Goal: Transaction & Acquisition: Obtain resource

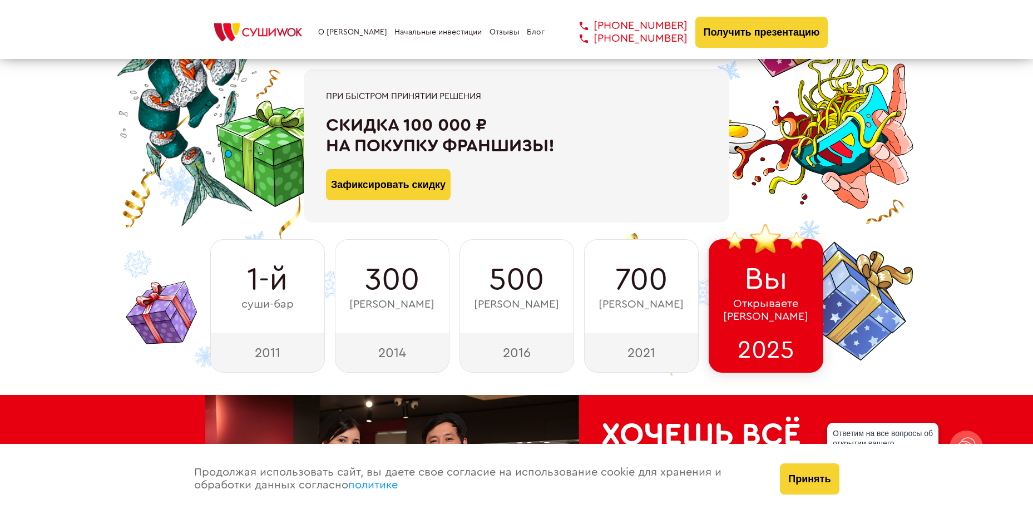
scroll to position [111, 0]
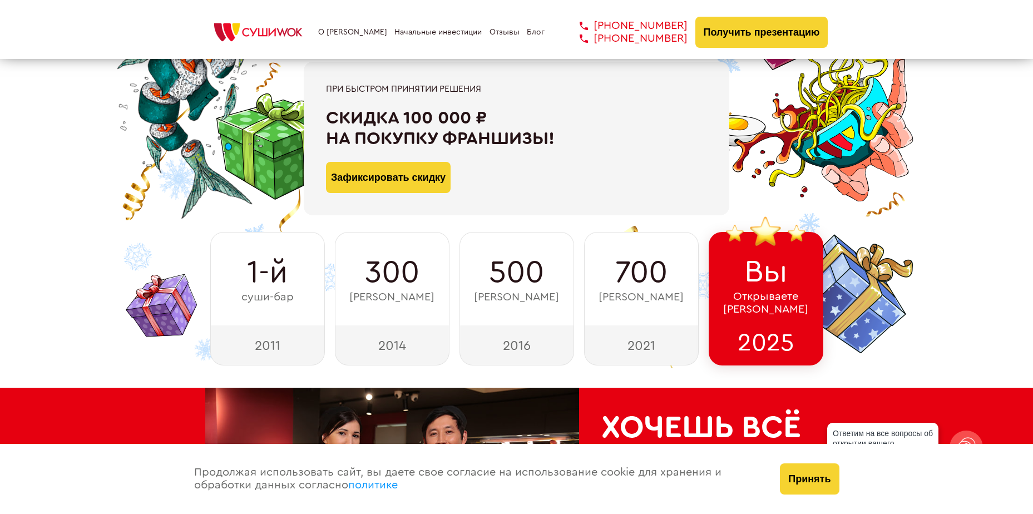
click at [351, 129] on div "Скидка 100 000 ₽ на покупку франшизы!" at bounding box center [516, 128] width 381 height 41
click at [340, 129] on div "Скидка 100 000 ₽ на покупку франшизы!" at bounding box center [516, 128] width 381 height 41
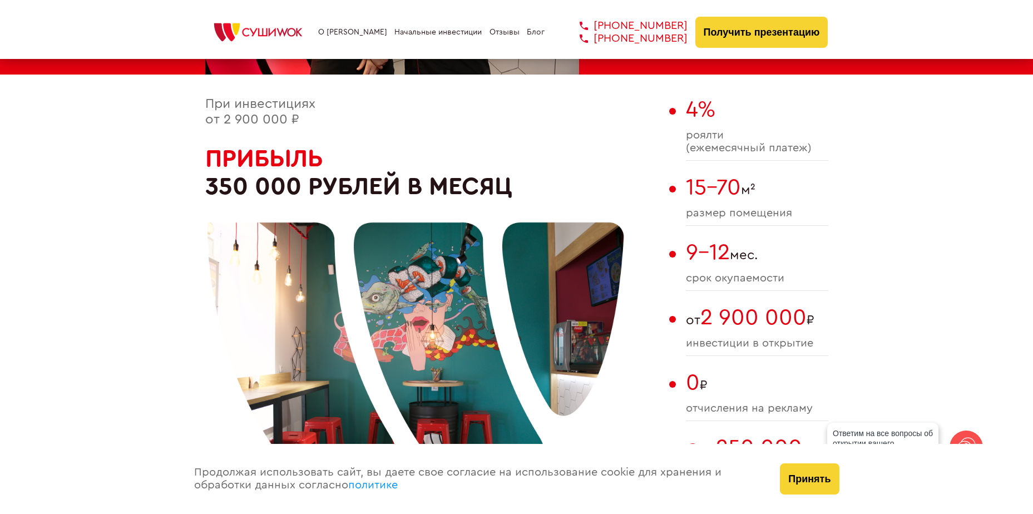
scroll to position [612, 0]
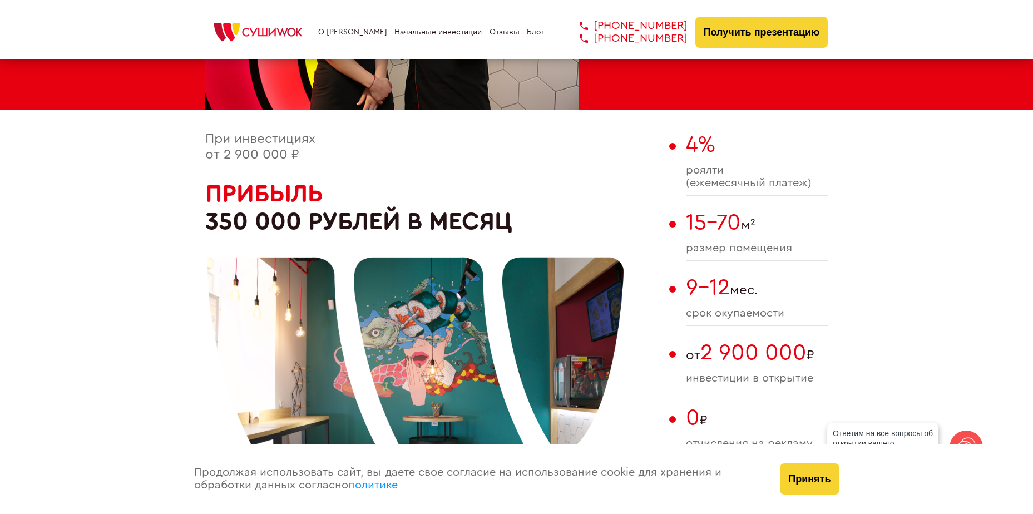
drag, startPoint x: 412, startPoint y: 156, endPoint x: 397, endPoint y: 155, distance: 15.6
drag, startPoint x: 397, startPoint y: 155, endPoint x: 368, endPoint y: 152, distance: 29.0
click at [368, 152] on div "При инвестициях от 2 900 000 ₽ Прибыль 350 000 рублей в месяц" at bounding box center [434, 352] width 458 height 441
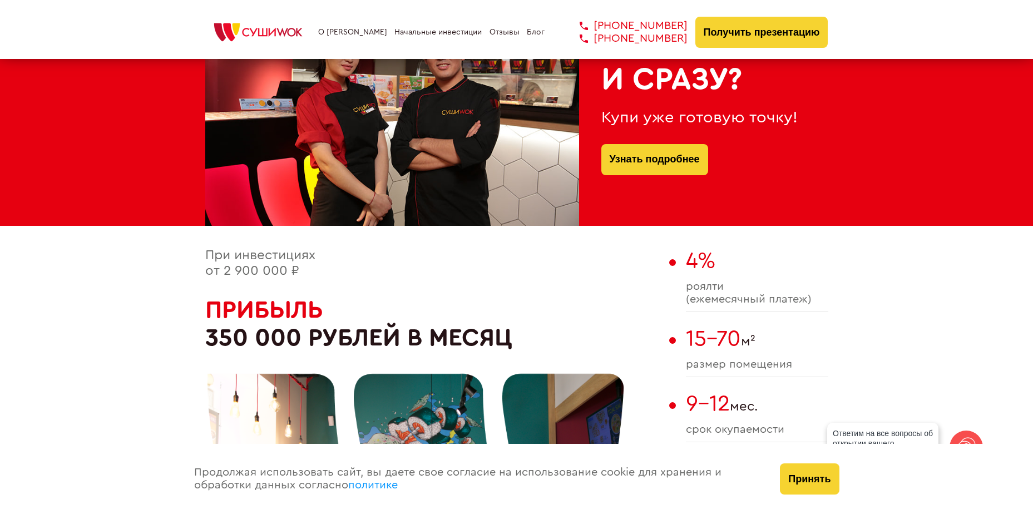
scroll to position [501, 0]
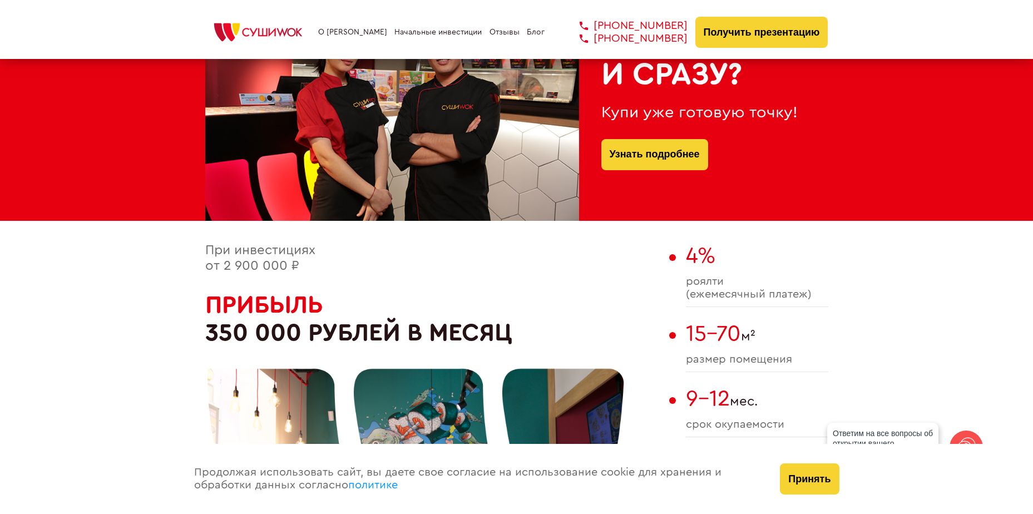
drag, startPoint x: 377, startPoint y: 309, endPoint x: 356, endPoint y: 305, distance: 21.4
click at [356, 305] on div at bounding box center [416, 490] width 417 height 417
drag, startPoint x: 362, startPoint y: 300, endPoint x: 354, endPoint y: 298, distance: 8.1
click at [354, 298] on div at bounding box center [416, 490] width 417 height 417
drag, startPoint x: 359, startPoint y: 296, endPoint x: 349, endPoint y: 294, distance: 10.7
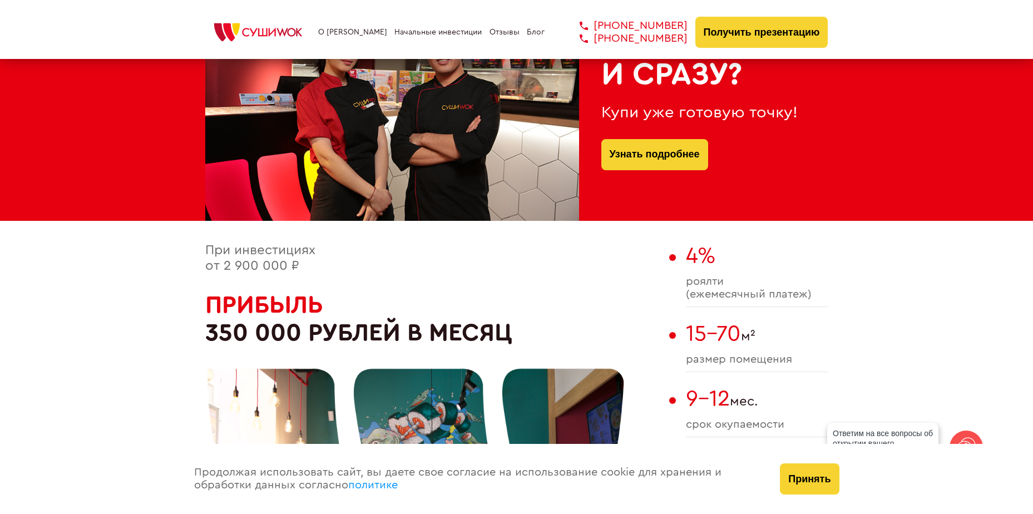
click at [349, 294] on div at bounding box center [416, 490] width 417 height 417
drag, startPoint x: 357, startPoint y: 293, endPoint x: 347, endPoint y: 292, distance: 10.1
click at [347, 292] on div at bounding box center [416, 490] width 417 height 417
drag, startPoint x: 347, startPoint y: 292, endPoint x: 339, endPoint y: 292, distance: 7.8
click at [339, 292] on div at bounding box center [416, 490] width 417 height 417
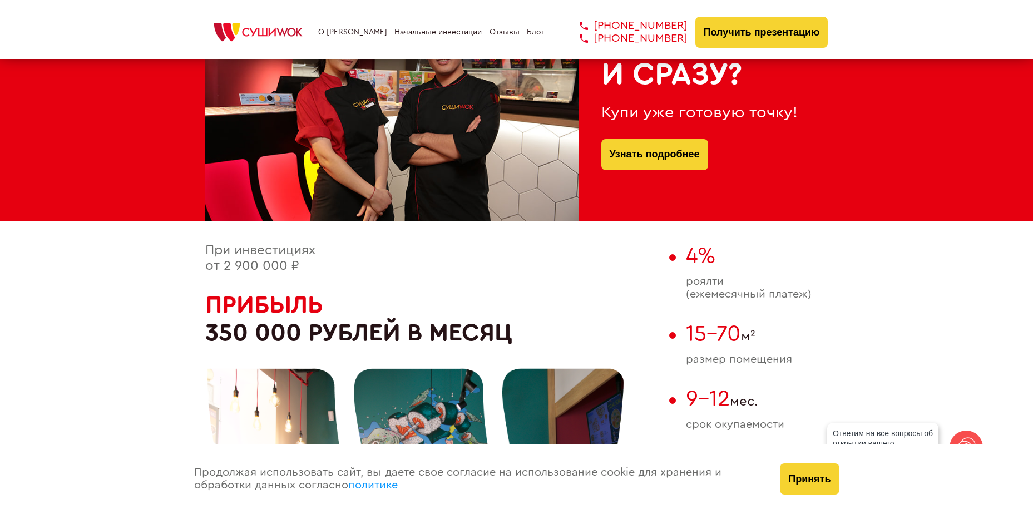
drag, startPoint x: 353, startPoint y: 292, endPoint x: 335, endPoint y: 288, distance: 17.6
click at [335, 288] on div at bounding box center [416, 490] width 417 height 417
drag, startPoint x: 348, startPoint y: 288, endPoint x: 335, endPoint y: 285, distance: 13.1
click at [335, 285] on div at bounding box center [416, 490] width 417 height 417
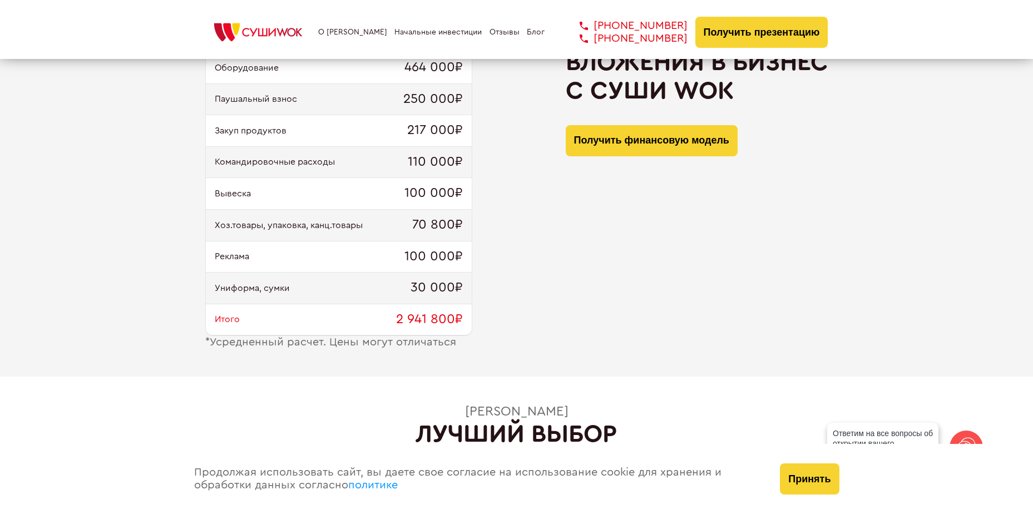
scroll to position [1224, 0]
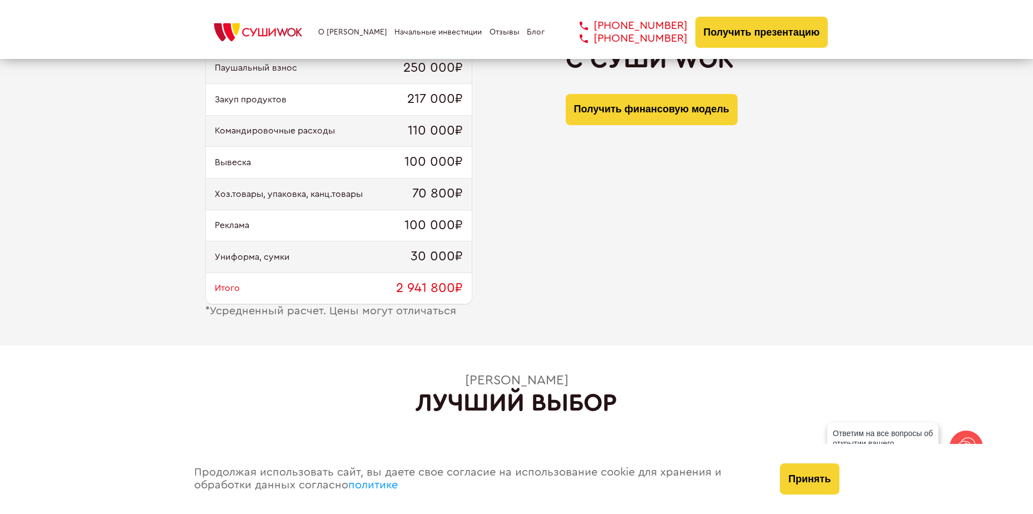
click at [329, 326] on div "Ремонт и мебель 1 600 000₽ Оборудование 464 000₽ Паушальный взнос 250 000₽ Заку…" at bounding box center [516, 153] width 1033 height 384
click at [326, 323] on div "Ремонт и мебель 1 600 000₽ Оборудование 464 000₽ Паушальный взнос 250 000₽ Заку…" at bounding box center [516, 153] width 1033 height 384
click at [322, 323] on div "Ремонт и мебель 1 600 000₽ Оборудование 464 000₽ Паушальный взнос 250 000₽ Заку…" at bounding box center [516, 153] width 1033 height 384
click at [319, 322] on div "Ремонт и мебель 1 600 000₽ Оборудование 464 000₽ Паушальный взнос 250 000₽ Заку…" at bounding box center [516, 153] width 1033 height 384
click at [317, 321] on div "Ремонт и мебель 1 600 000₽ Оборудование 464 000₽ Паушальный взнос 250 000₽ Заку…" at bounding box center [516, 153] width 1033 height 384
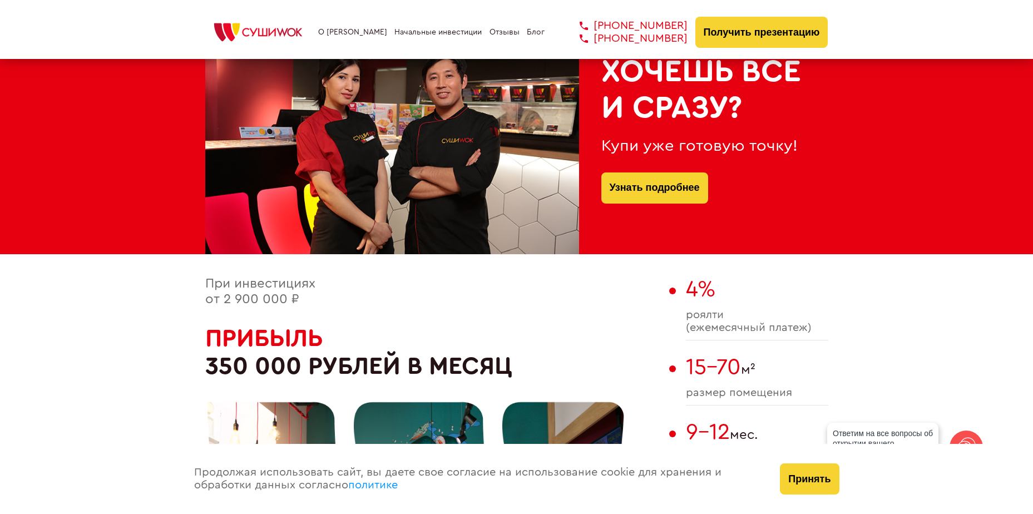
scroll to position [445, 0]
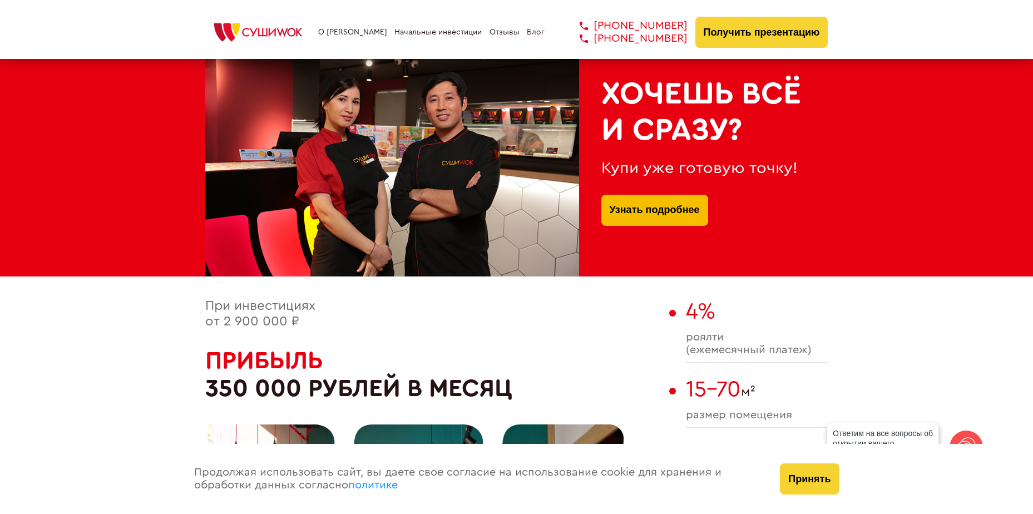
click at [650, 214] on link "Узнать подробнее" at bounding box center [655, 210] width 90 height 31
